Goal: Transaction & Acquisition: Purchase product/service

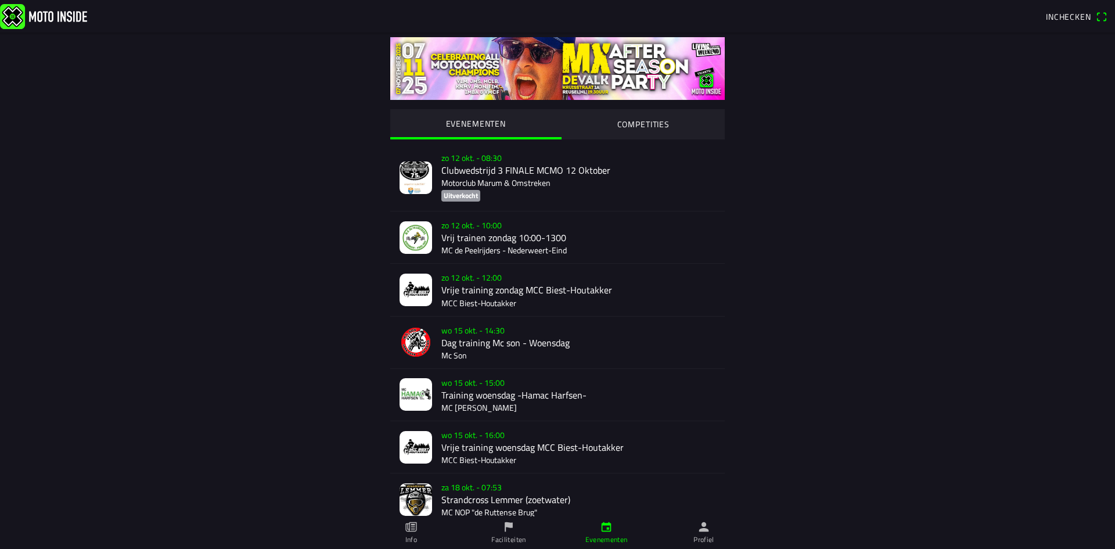
click at [0, 0] on slot "COMPETITIES" at bounding box center [0, 0] width 0 height 0
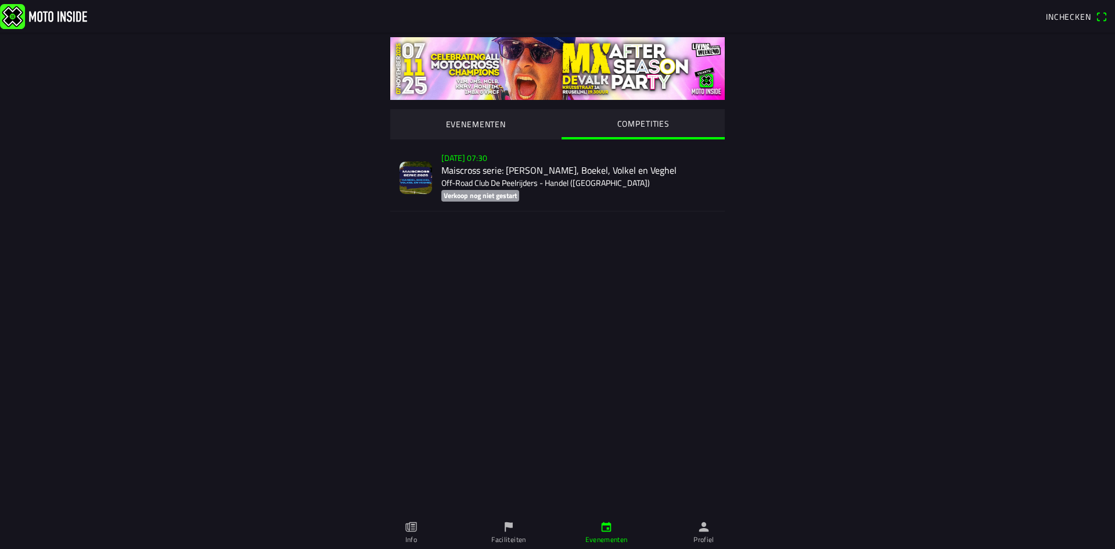
click at [523, 179] on div "[DATE] 07:30 Maiscross serie: Handel, Boekel, Volkel en Veghel Off-Road Club De…" at bounding box center [578, 177] width 274 height 67
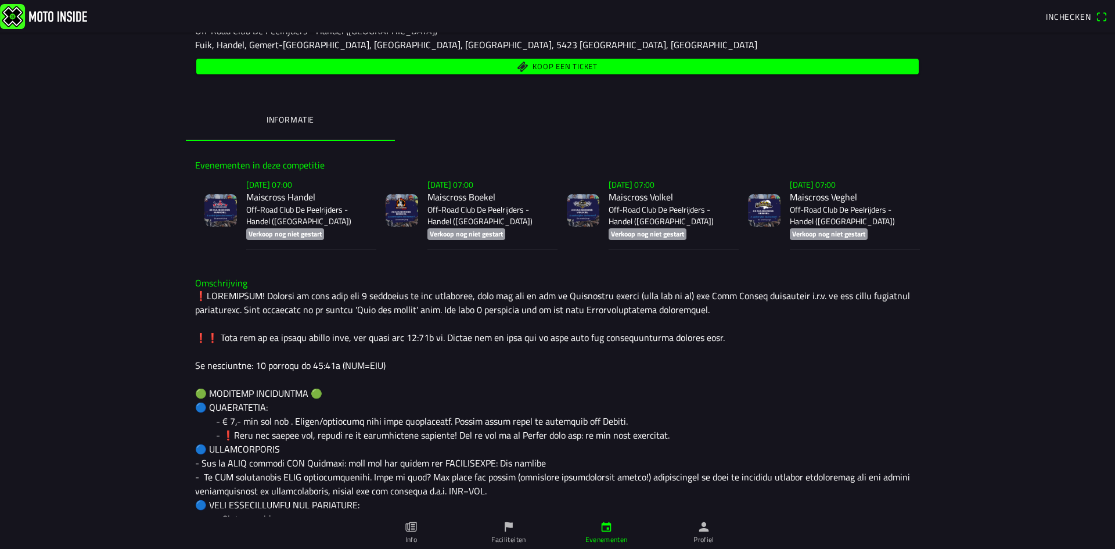
scroll to position [639, 0]
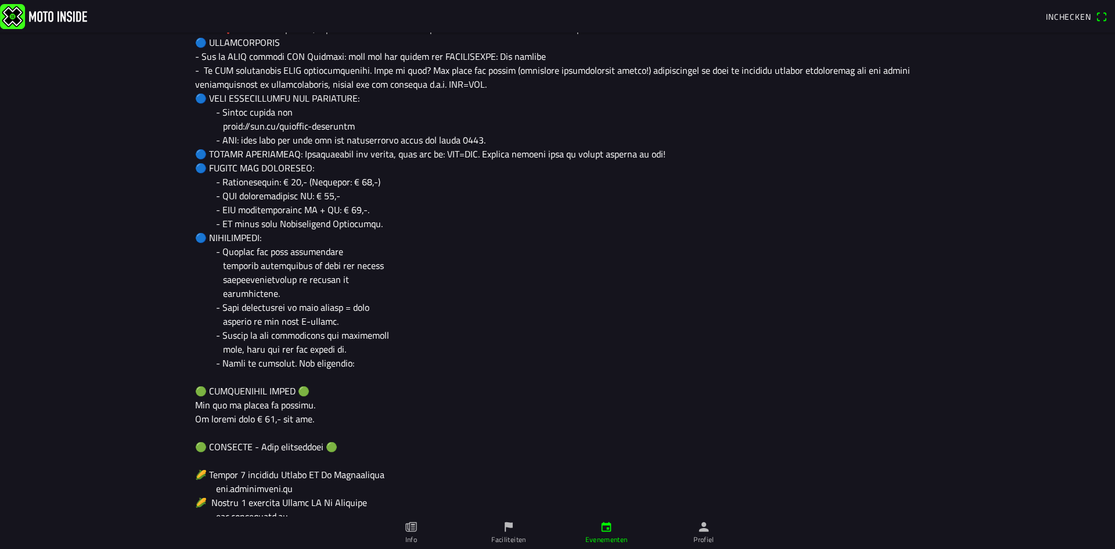
click at [1099, 17] on span "Inchecken" at bounding box center [1076, 17] width 61 height 19
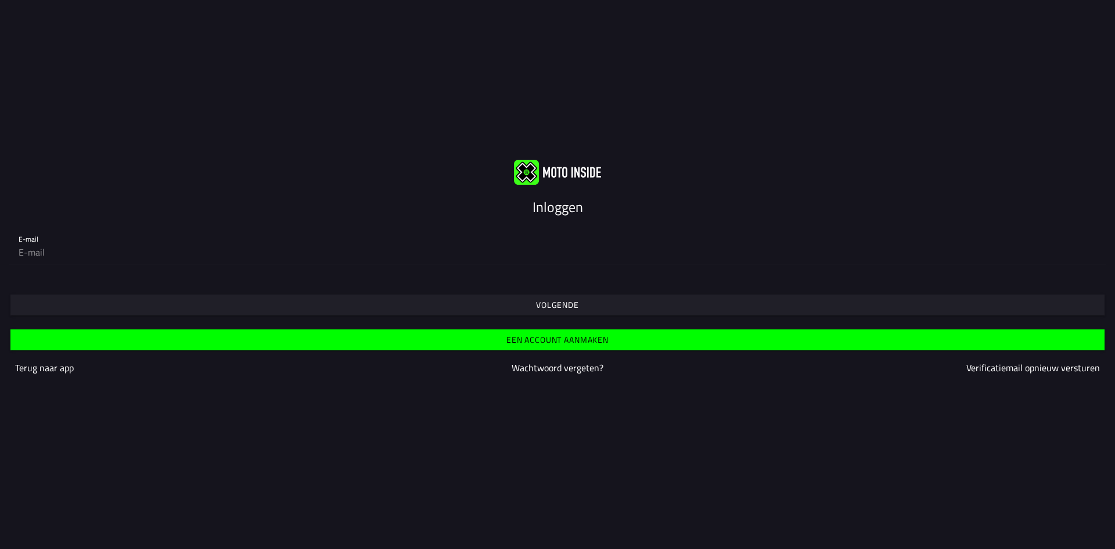
click at [0, 0] on slot "Volgende" at bounding box center [0, 0] width 0 height 0
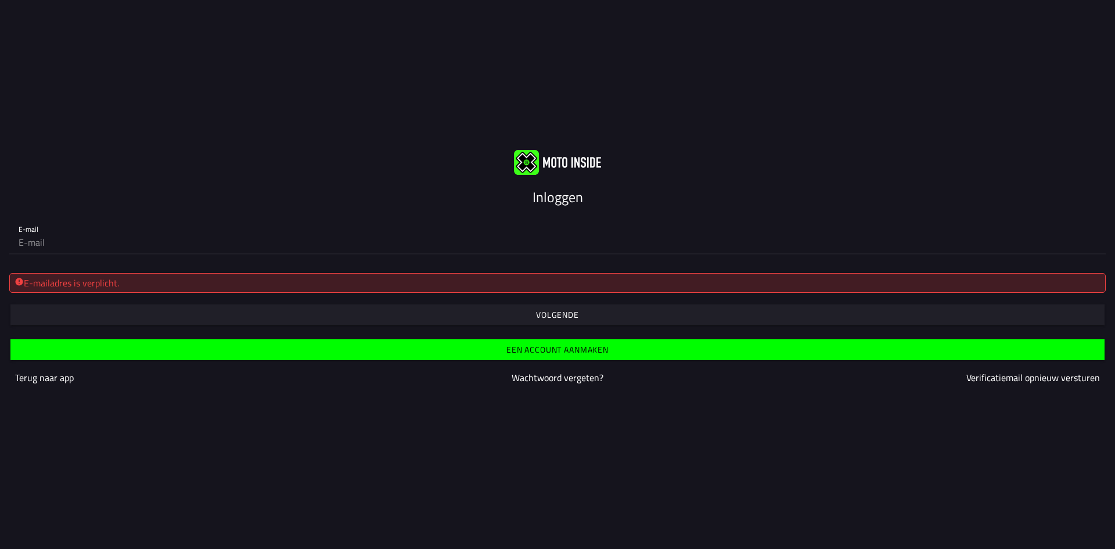
click at [250, 246] on input "email" at bounding box center [558, 242] width 1078 height 23
type input "[PERSON_NAME][EMAIL_ADDRESS][DOMAIN_NAME]"
click at [610, 312] on span "button" at bounding box center [557, 314] width 1076 height 21
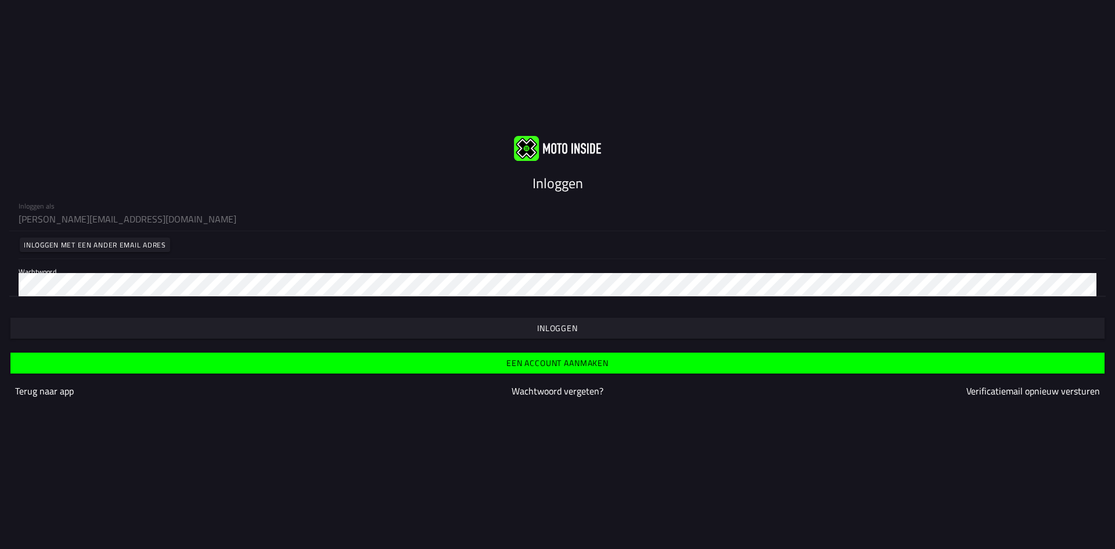
click at [0, 0] on slot "Inloggen" at bounding box center [0, 0] width 0 height 0
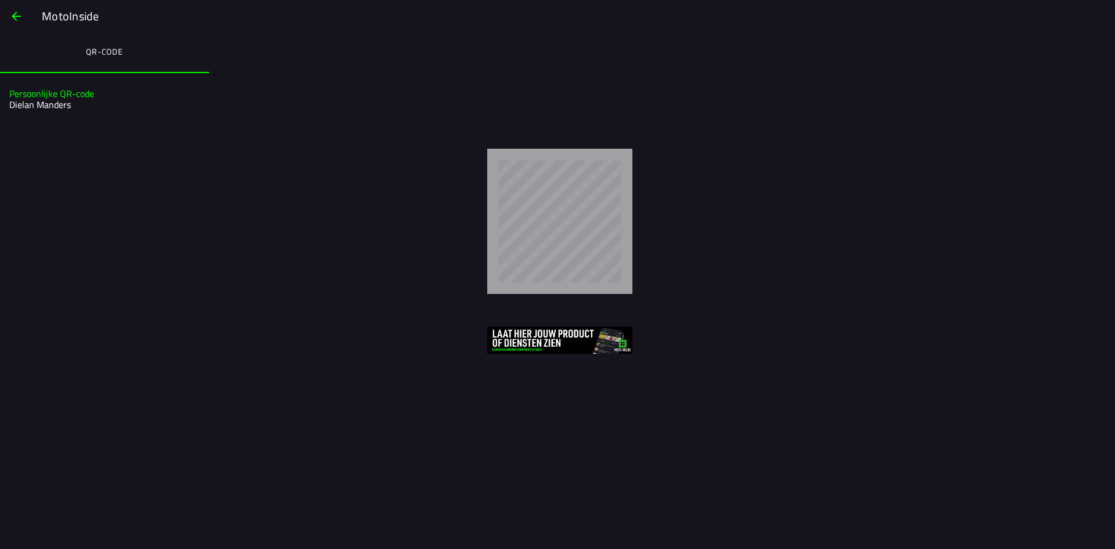
click at [872, 165] on div at bounding box center [560, 221] width 1092 height 145
click at [14, 12] on span "button" at bounding box center [16, 16] width 14 height 28
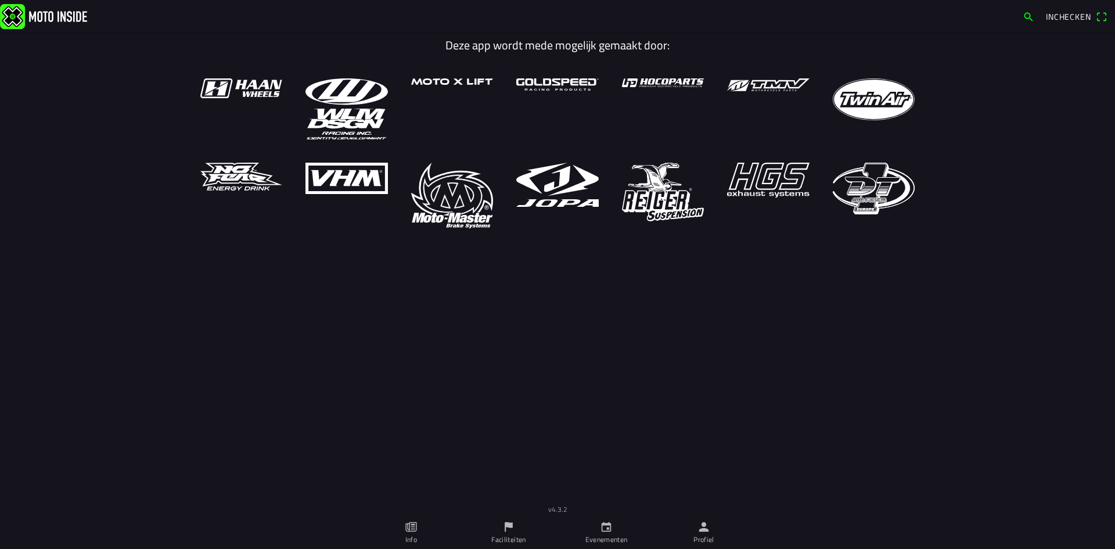
click at [604, 529] on icon "calendar" at bounding box center [606, 526] width 13 height 13
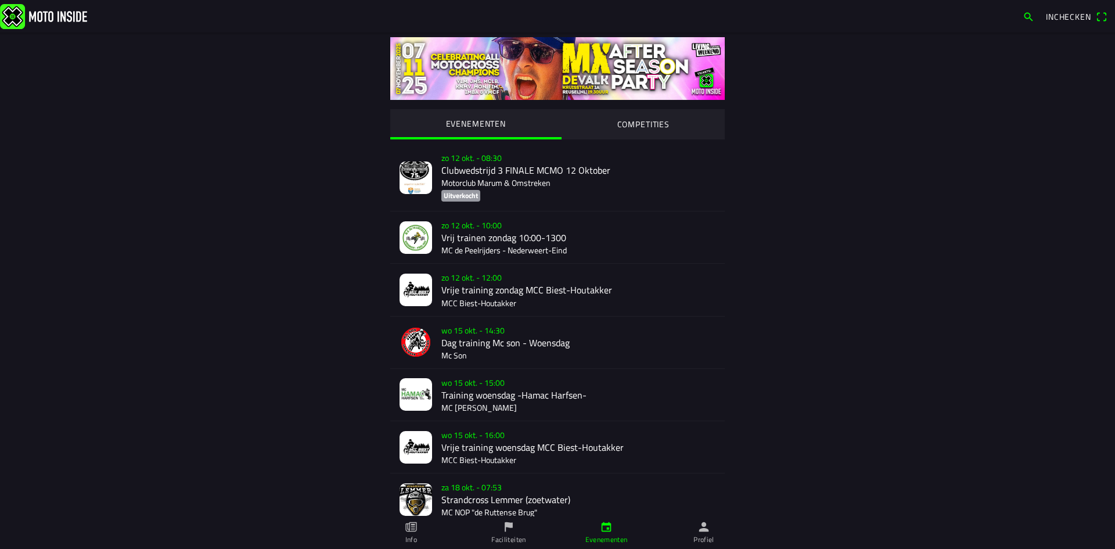
click at [1053, 10] on span "Inchecken" at bounding box center [1076, 17] width 61 height 19
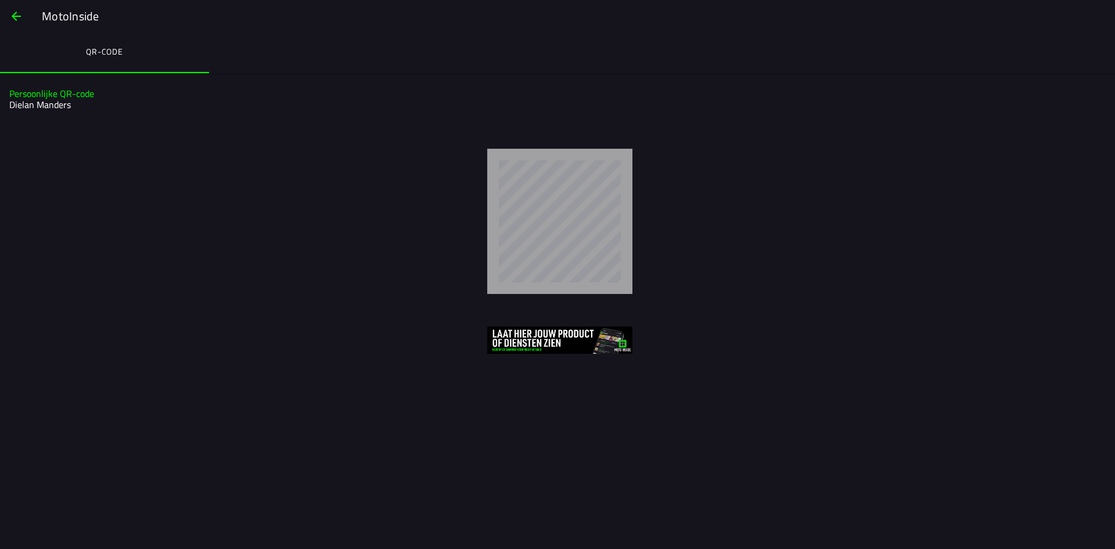
click at [668, 174] on div at bounding box center [560, 221] width 1092 height 145
click at [28, 104] on h2 "Dielan Manders" at bounding box center [555, 104] width 1093 height 11
click at [29, 104] on h2 "Dielan Manders" at bounding box center [555, 104] width 1093 height 11
click at [12, 12] on span "button" at bounding box center [16, 16] width 14 height 28
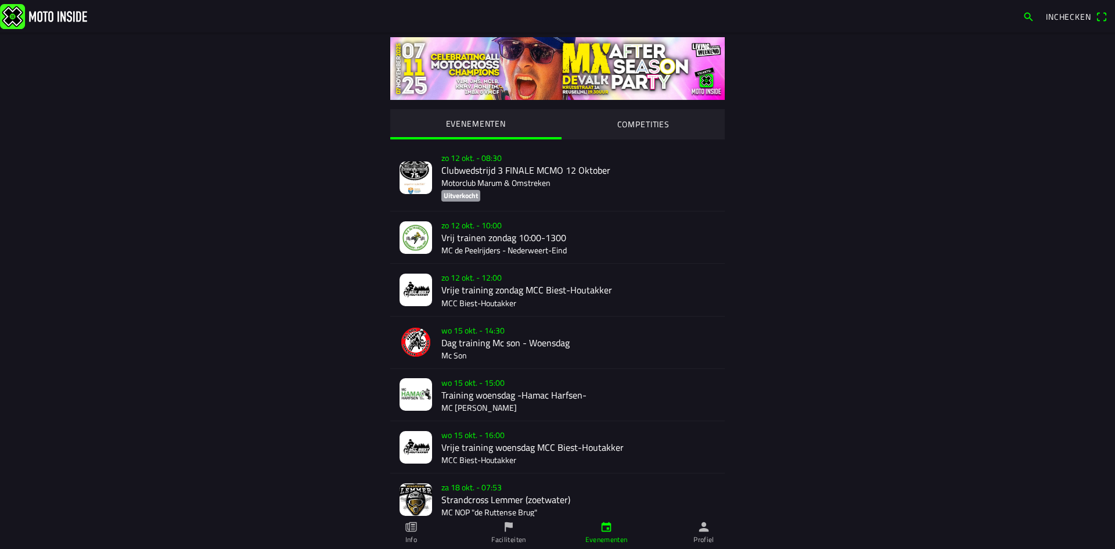
click at [0, 0] on slot "COMPETITIES" at bounding box center [0, 0] width 0 height 0
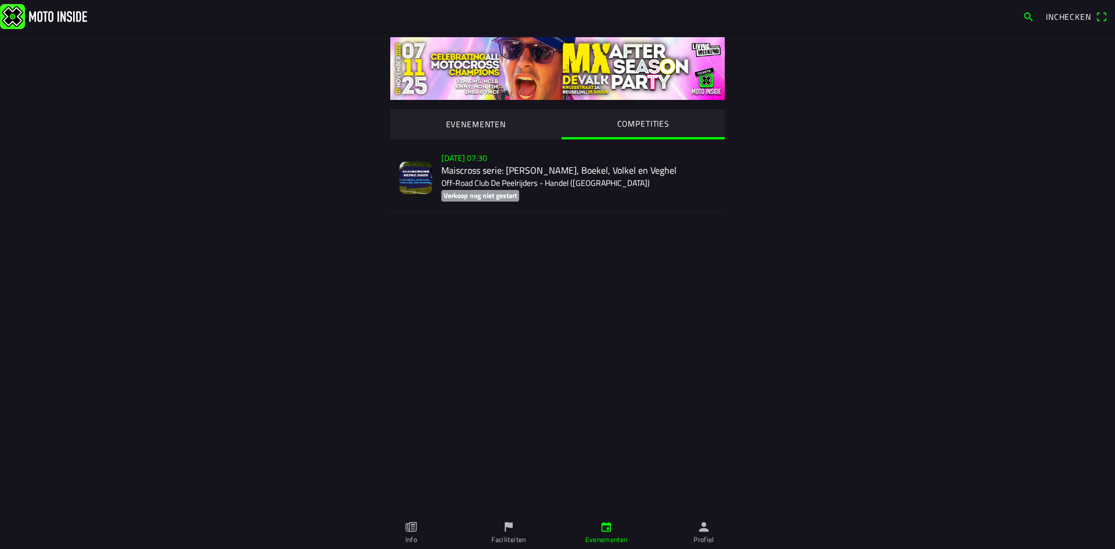
click at [489, 173] on div "[DATE] 07:30 Maiscross serie: Handel, Boekel, Volkel en Veghel Off-Road Club De…" at bounding box center [578, 177] width 274 height 67
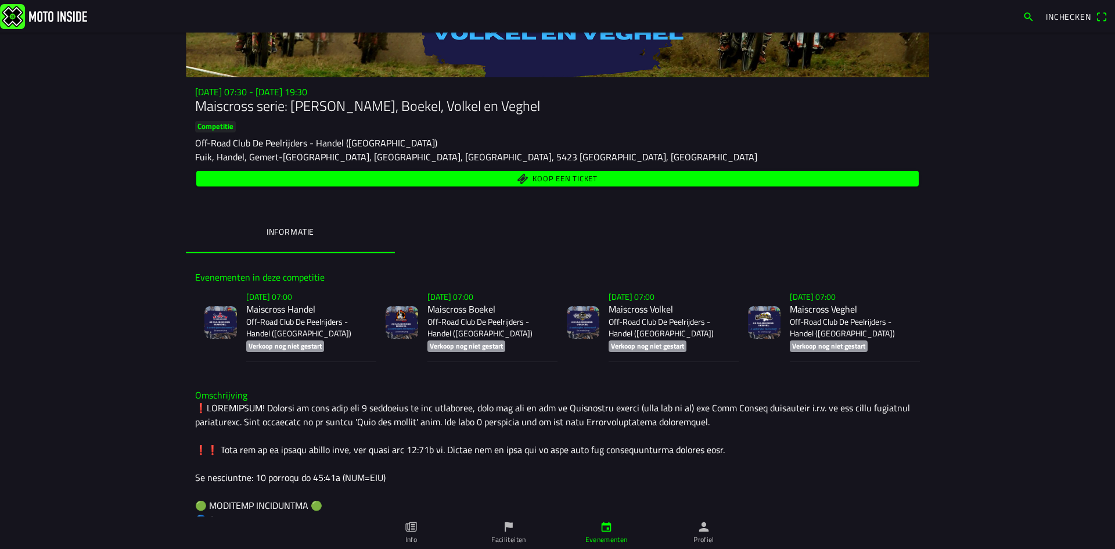
scroll to position [116, 0]
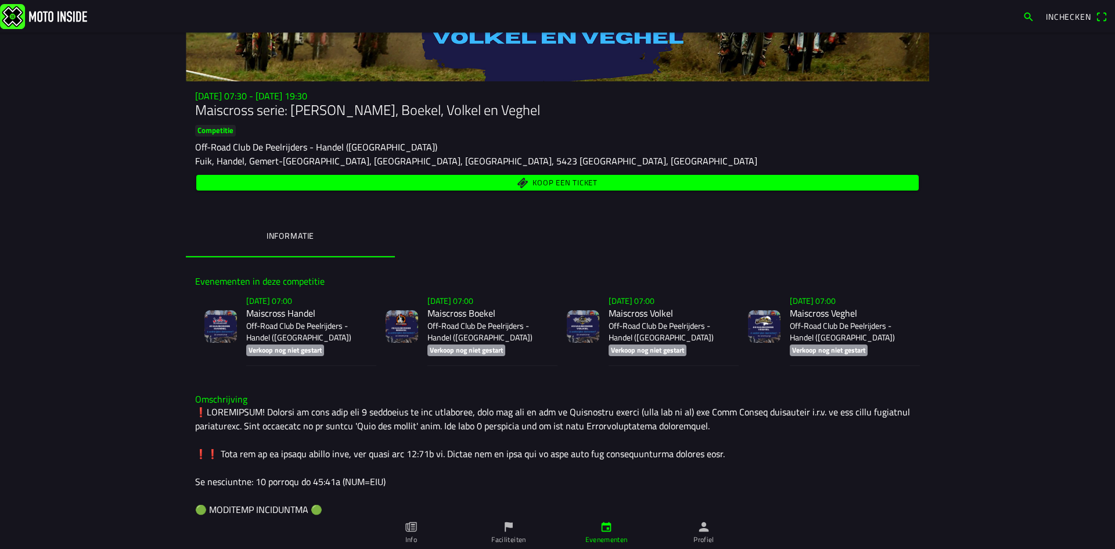
click at [456, 196] on div "[DATE] 07:30 - [DATE] 19:30 Maiscross serie: Handel, Boekel, Volkel en Veghel C…" at bounding box center [557, 174] width 743 height 167
click at [456, 183] on span "Koop een ticket" at bounding box center [557, 183] width 709 height 16
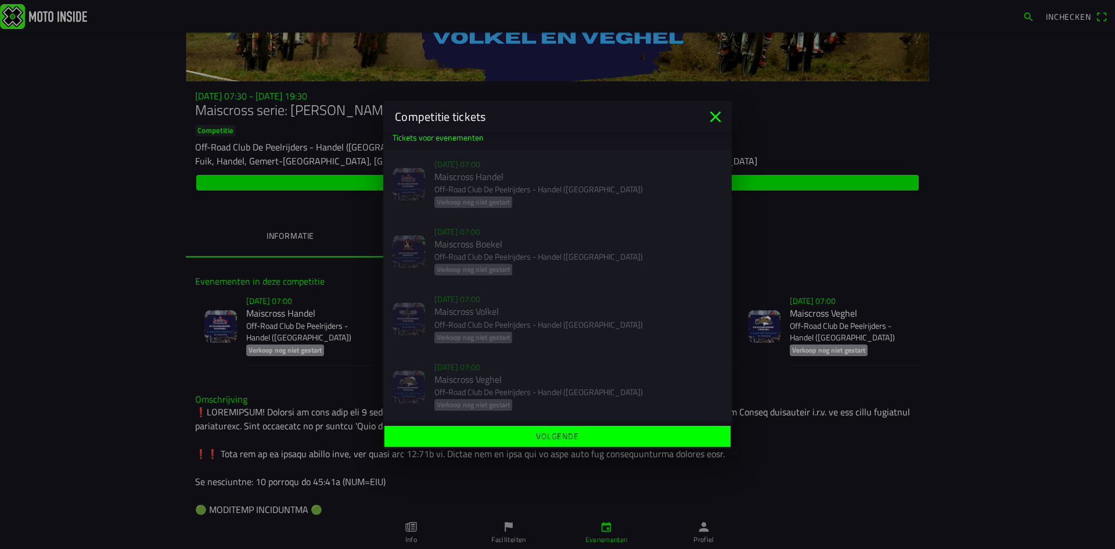
scroll to position [0, 0]
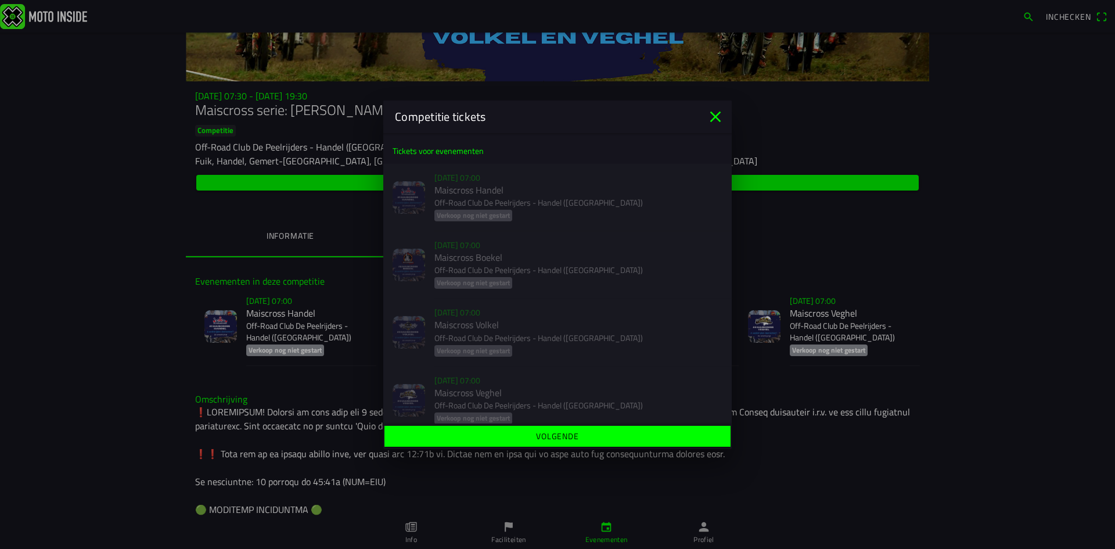
click at [721, 109] on icon "close" at bounding box center [715, 116] width 19 height 19
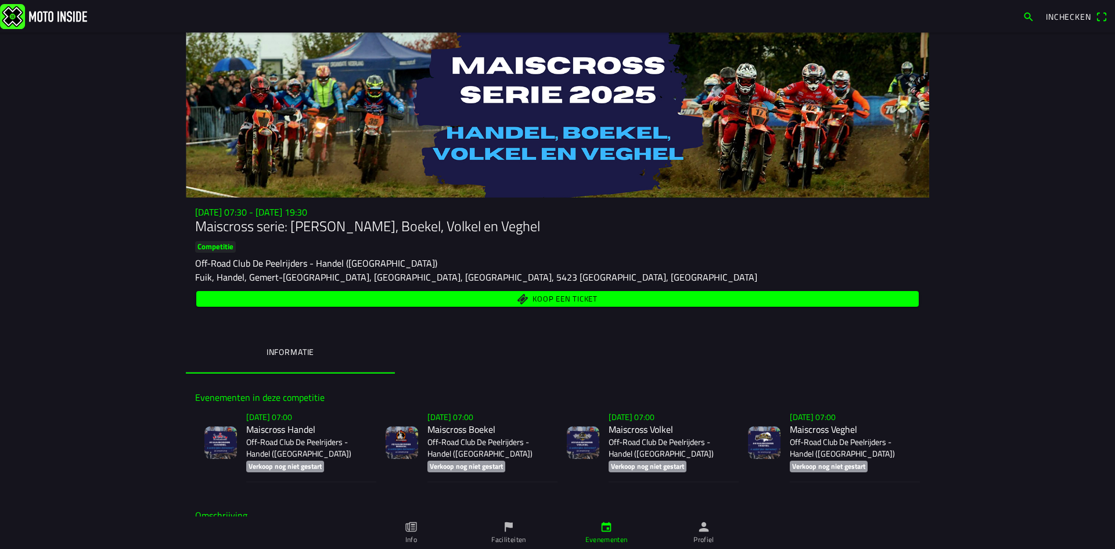
click at [706, 537] on ion-label "Profiel" at bounding box center [703, 539] width 21 height 10
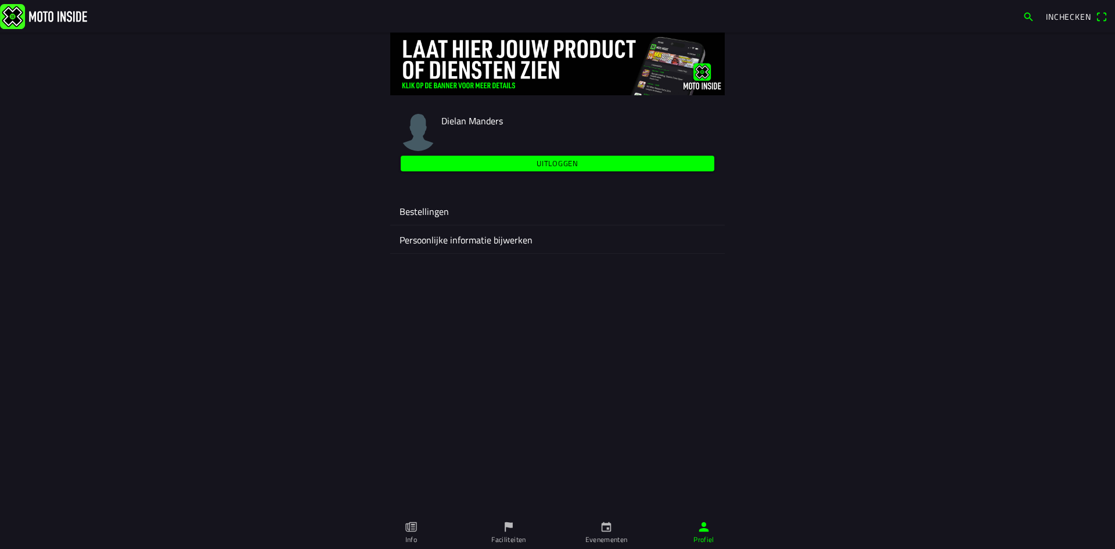
click at [604, 526] on icon "calendar" at bounding box center [606, 526] width 13 height 13
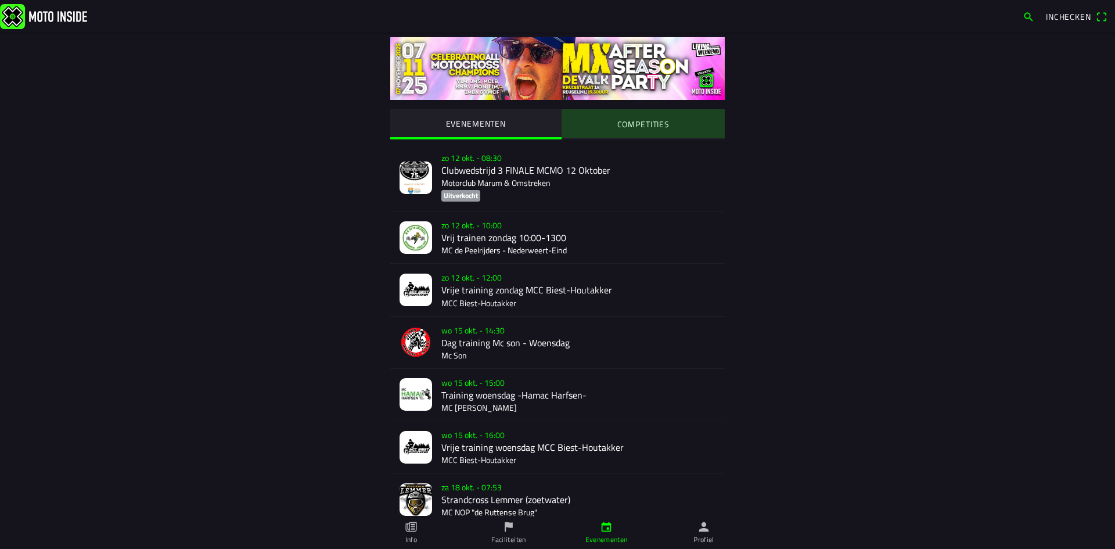
click at [0, 0] on slot "COMPETITIES" at bounding box center [0, 0] width 0 height 0
